Goal: Task Accomplishment & Management: Manage account settings

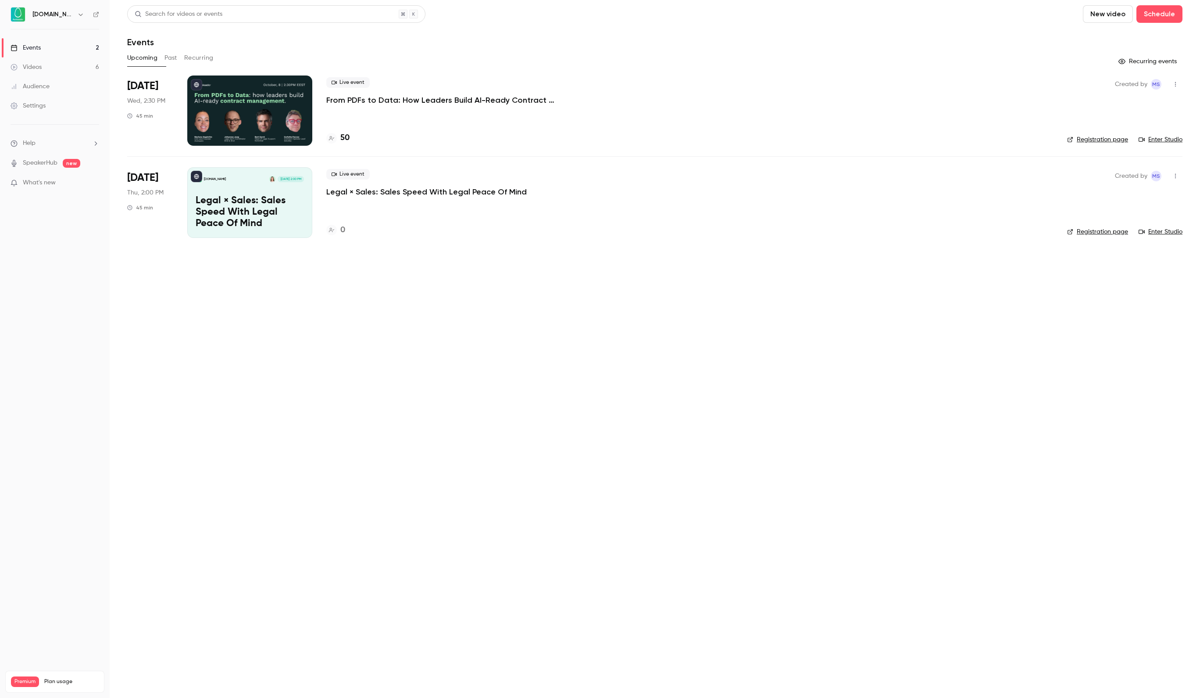
click at [281, 101] on div at bounding box center [249, 110] width 125 height 70
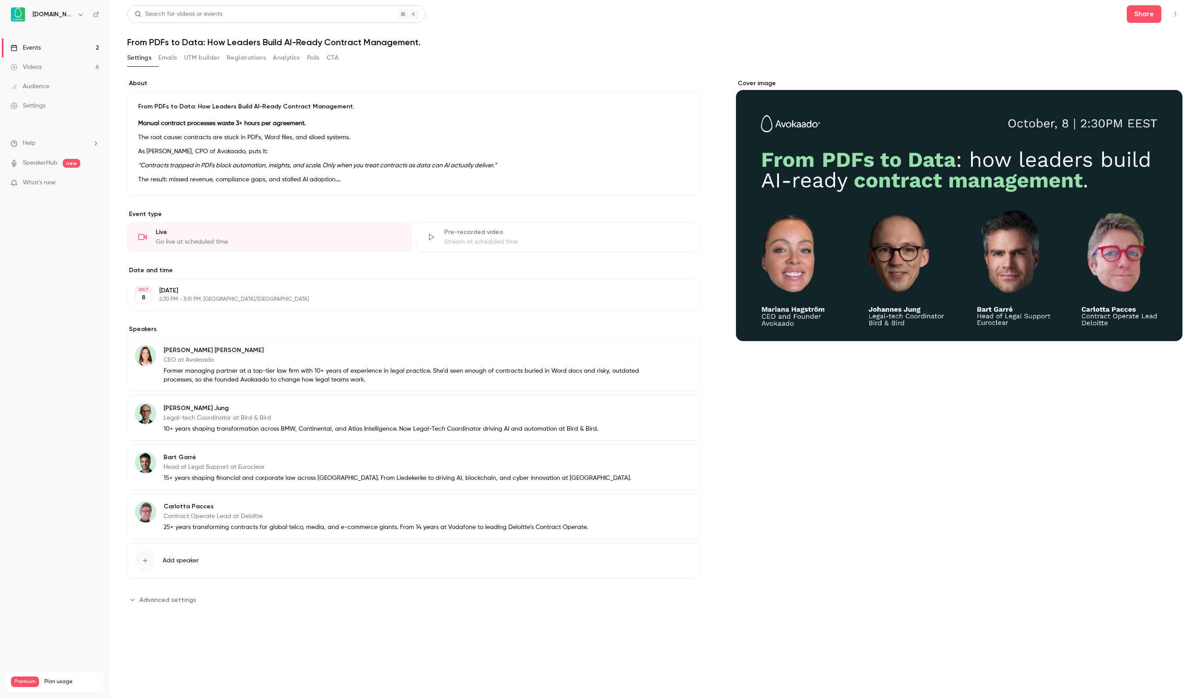
click at [220, 59] on button "UTM builder" at bounding box center [202, 58] width 36 height 14
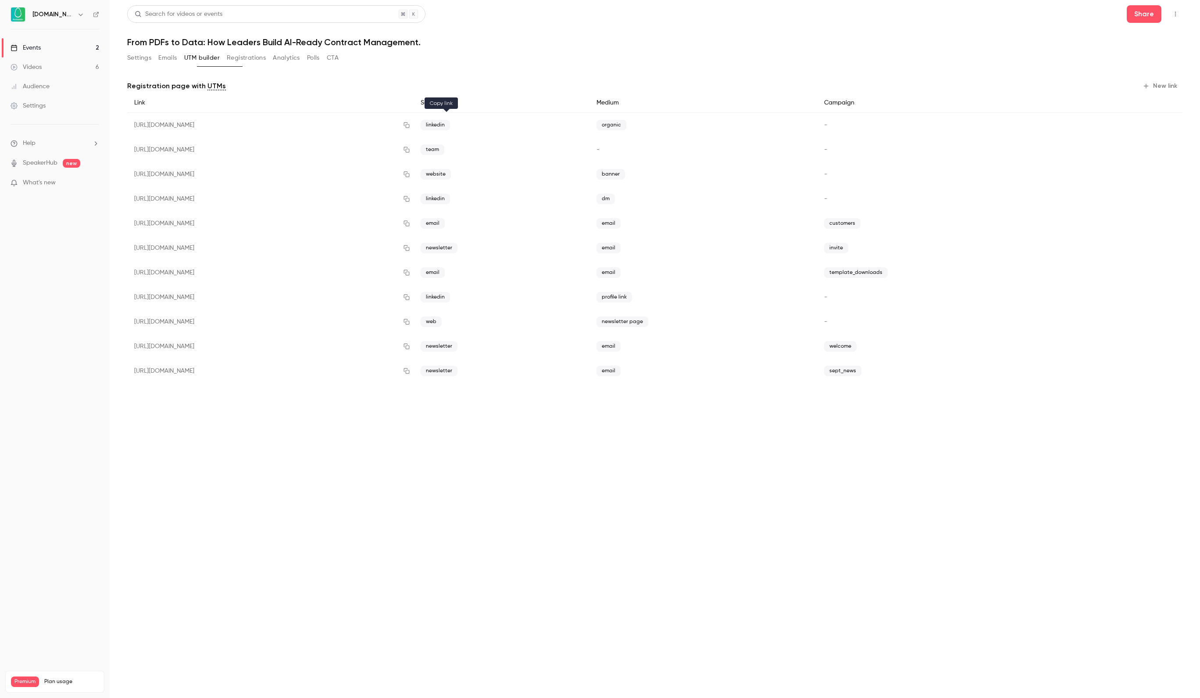
click at [410, 122] on icon "button" at bounding box center [406, 125] width 7 height 6
click at [843, 4] on main "Search for videos or events Share From PDFs to Data: How Leaders Build AI-Ready…" at bounding box center [655, 349] width 1091 height 698
click at [43, 42] on link "Events 2" at bounding box center [55, 47] width 110 height 19
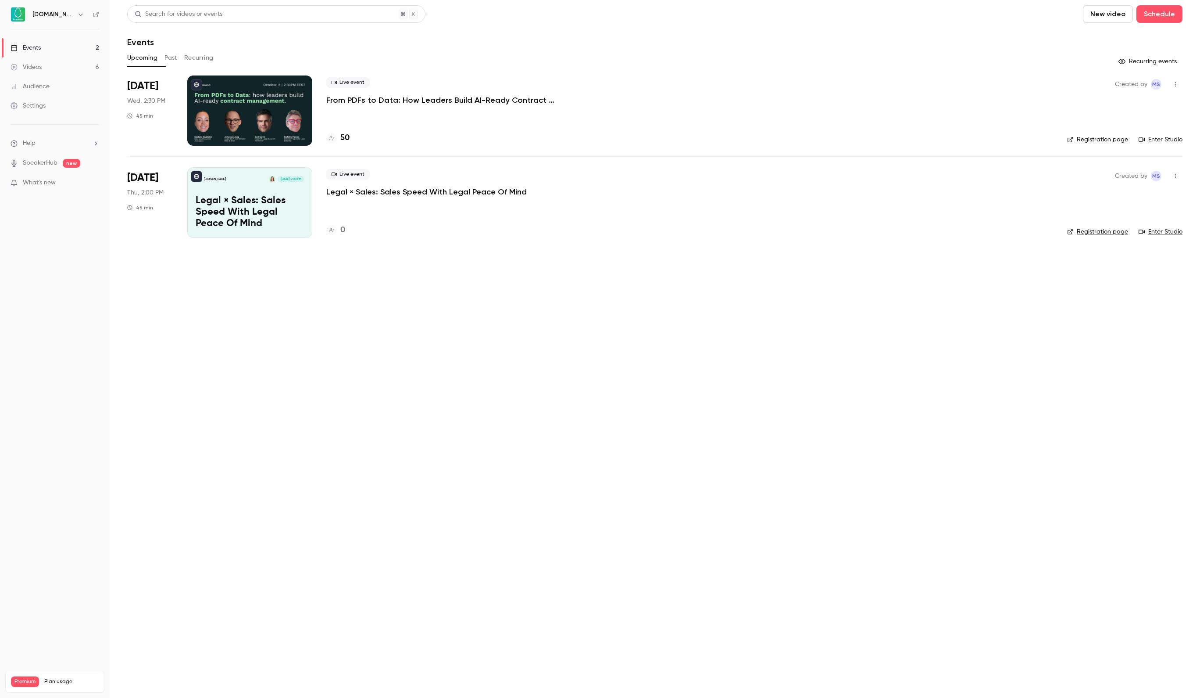
click at [274, 90] on div at bounding box center [249, 110] width 125 height 70
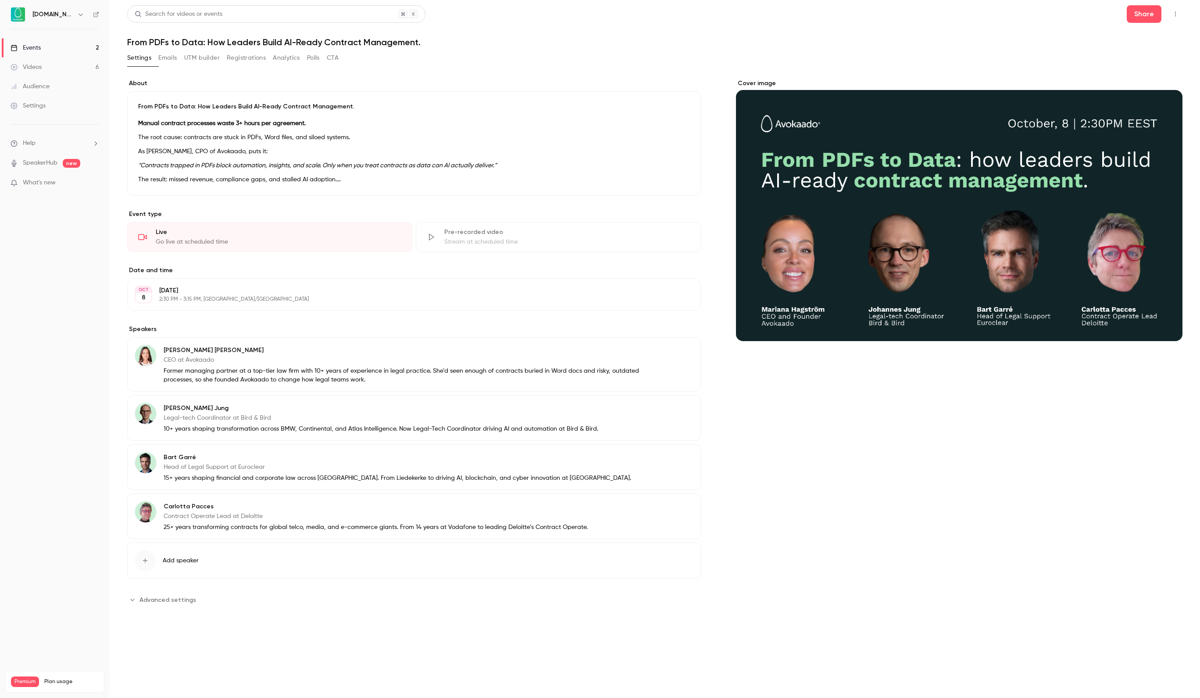
click at [262, 57] on button "Registrations" at bounding box center [246, 58] width 39 height 14
